Goal: Use online tool/utility: Utilize a website feature to perform a specific function

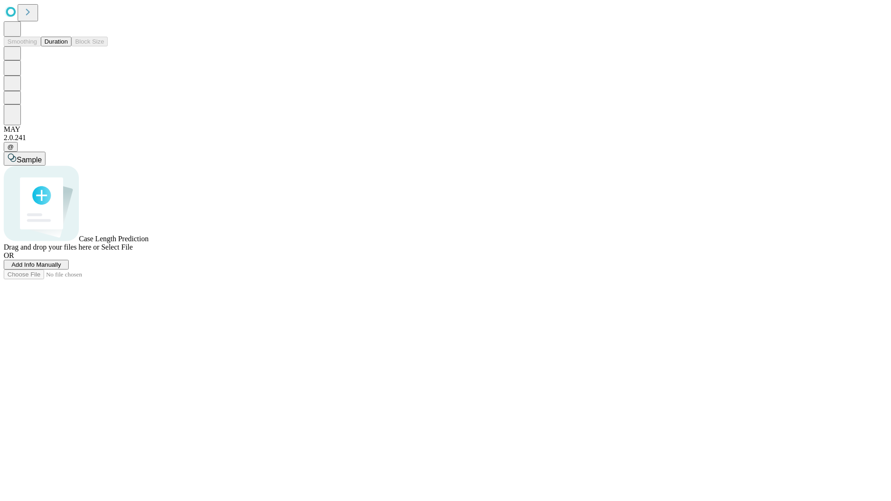
click at [68, 46] on button "Duration" at bounding box center [56, 42] width 31 height 10
click at [61, 268] on span "Add Info Manually" at bounding box center [37, 264] width 50 height 7
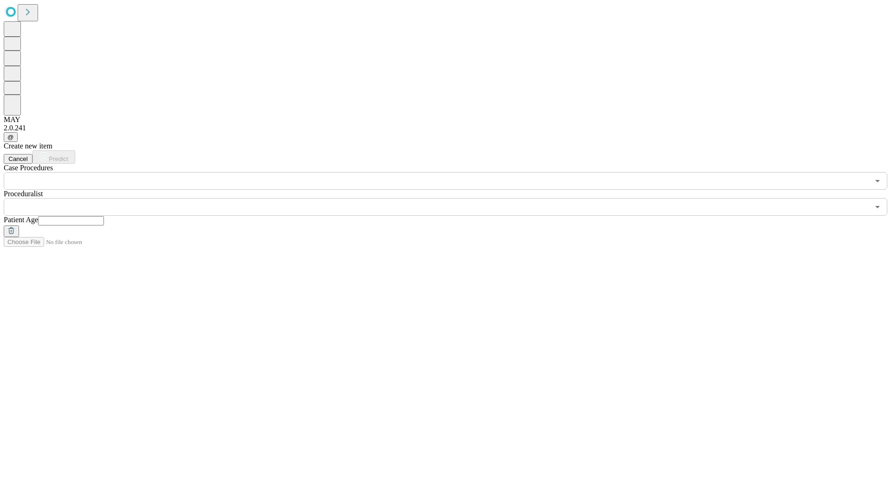
click at [104, 216] on input "text" at bounding box center [71, 220] width 66 height 9
type input "**"
click at [452, 198] on input "text" at bounding box center [437, 207] width 866 height 18
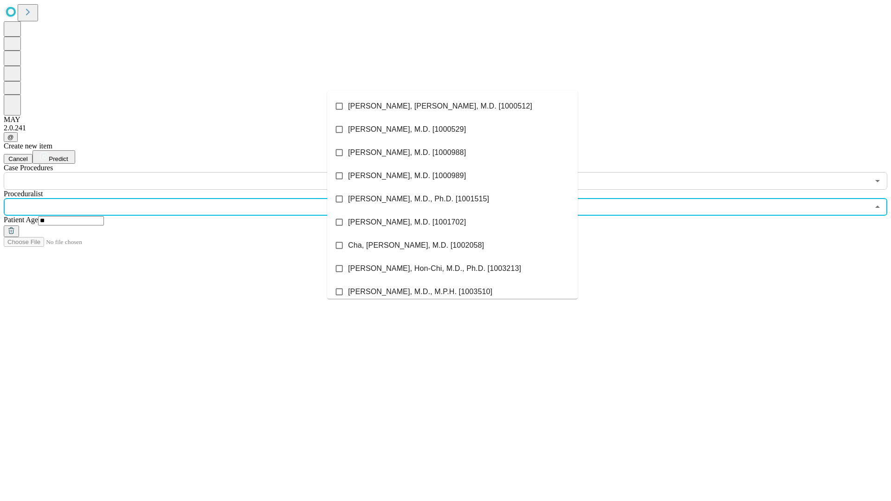
click at [452, 106] on li "[PERSON_NAME], [PERSON_NAME], M.D. [1000512]" at bounding box center [452, 106] width 251 height 23
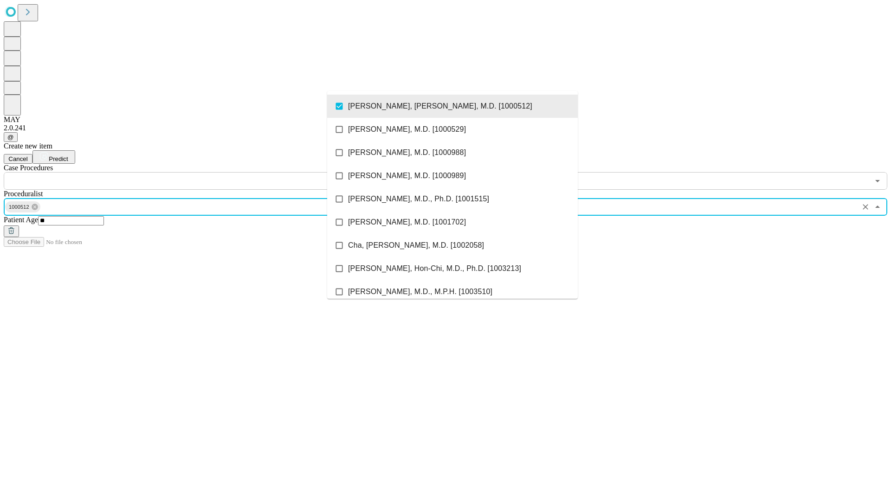
click at [195, 172] on input "text" at bounding box center [437, 181] width 866 height 18
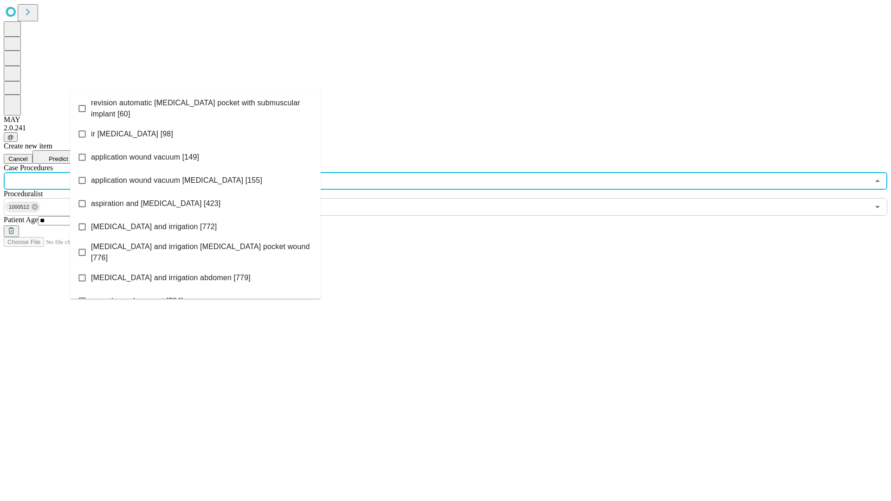
click at [195, 106] on span "revision automatic [MEDICAL_DATA] pocket with submuscular implant [60]" at bounding box center [202, 108] width 222 height 22
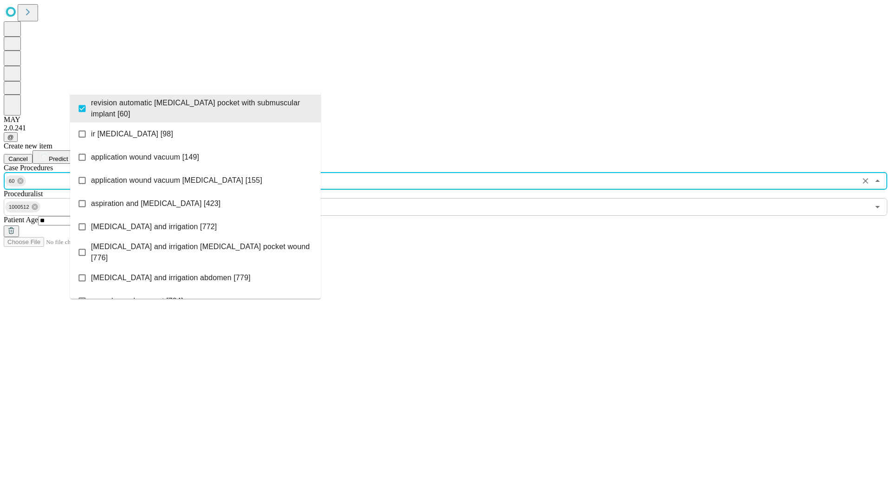
click at [68, 155] on span "Predict" at bounding box center [58, 158] width 19 height 7
